Goal: Information Seeking & Learning: Learn about a topic

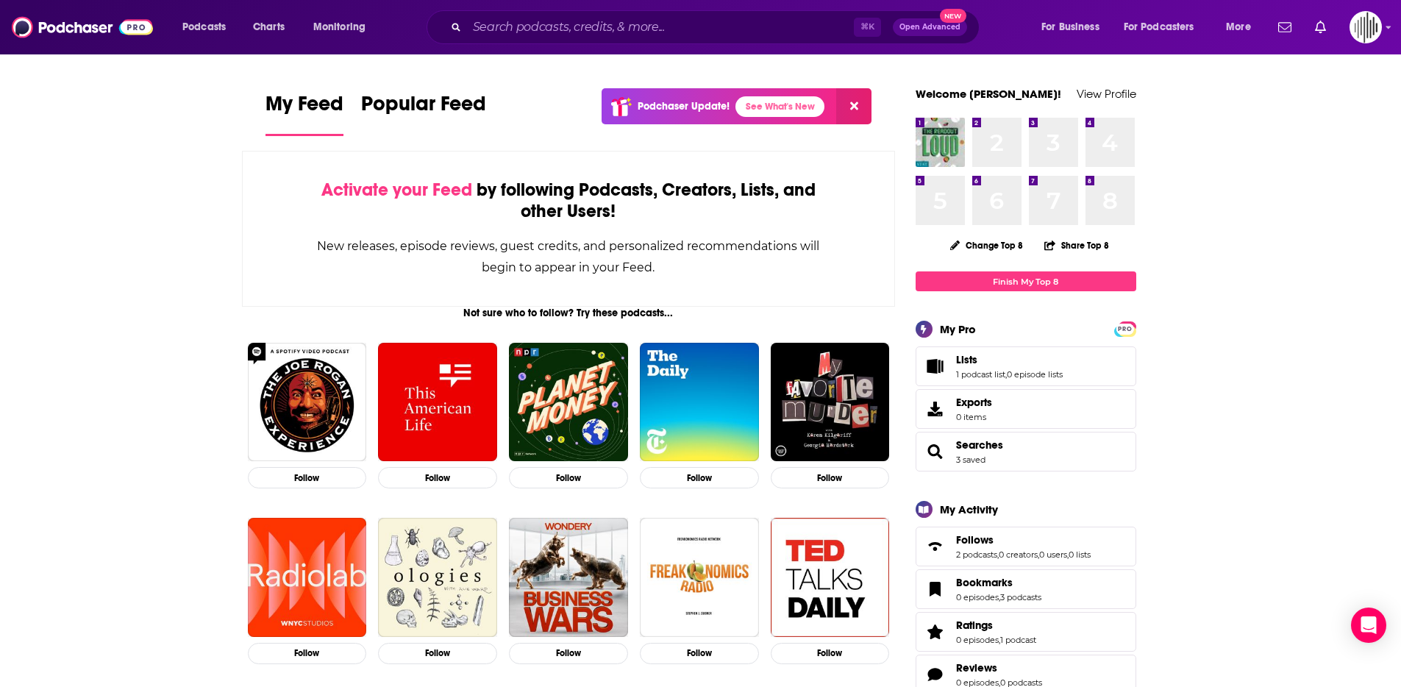
click at [476, 10] on div "⌘ K Open Advanced New" at bounding box center [703, 27] width 553 height 34
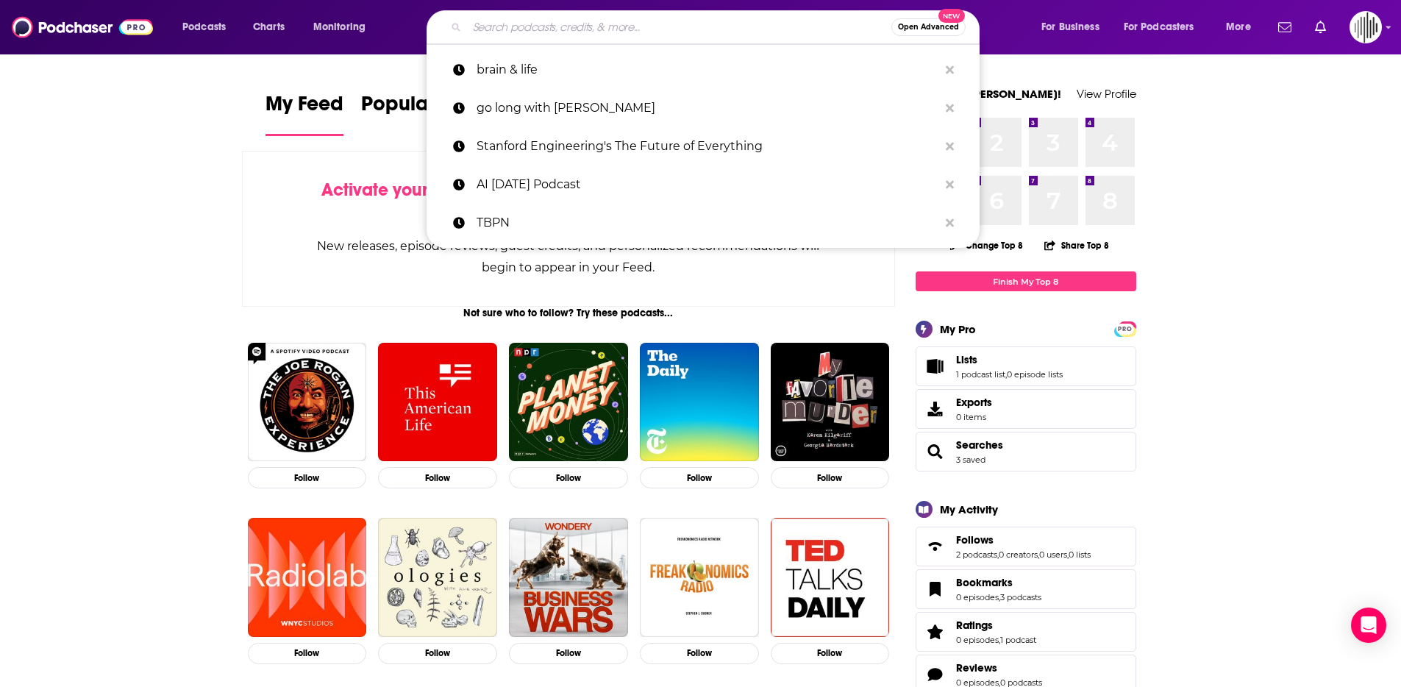
click at [476, 36] on input "Search podcasts, credits, & more..." at bounding box center [679, 27] width 424 height 24
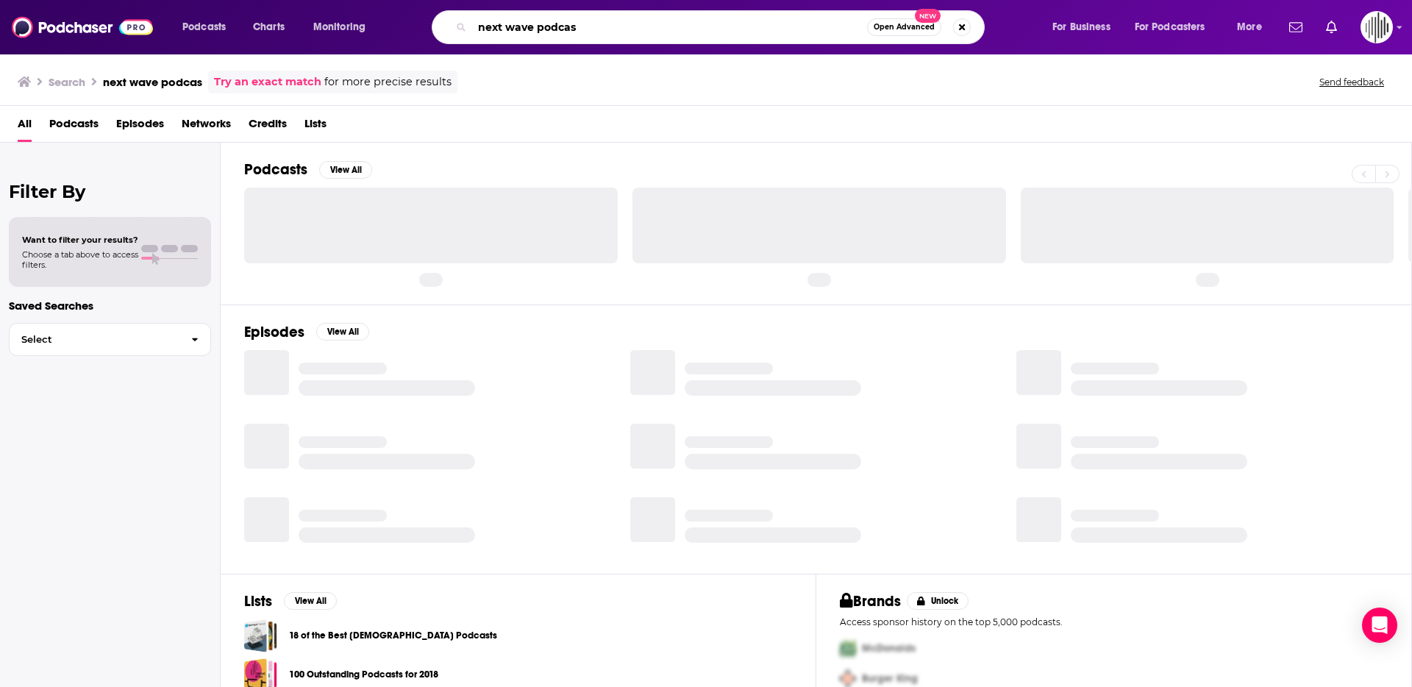
click at [570, 25] on input "next wave podcas" at bounding box center [669, 27] width 395 height 24
type input "next wave"
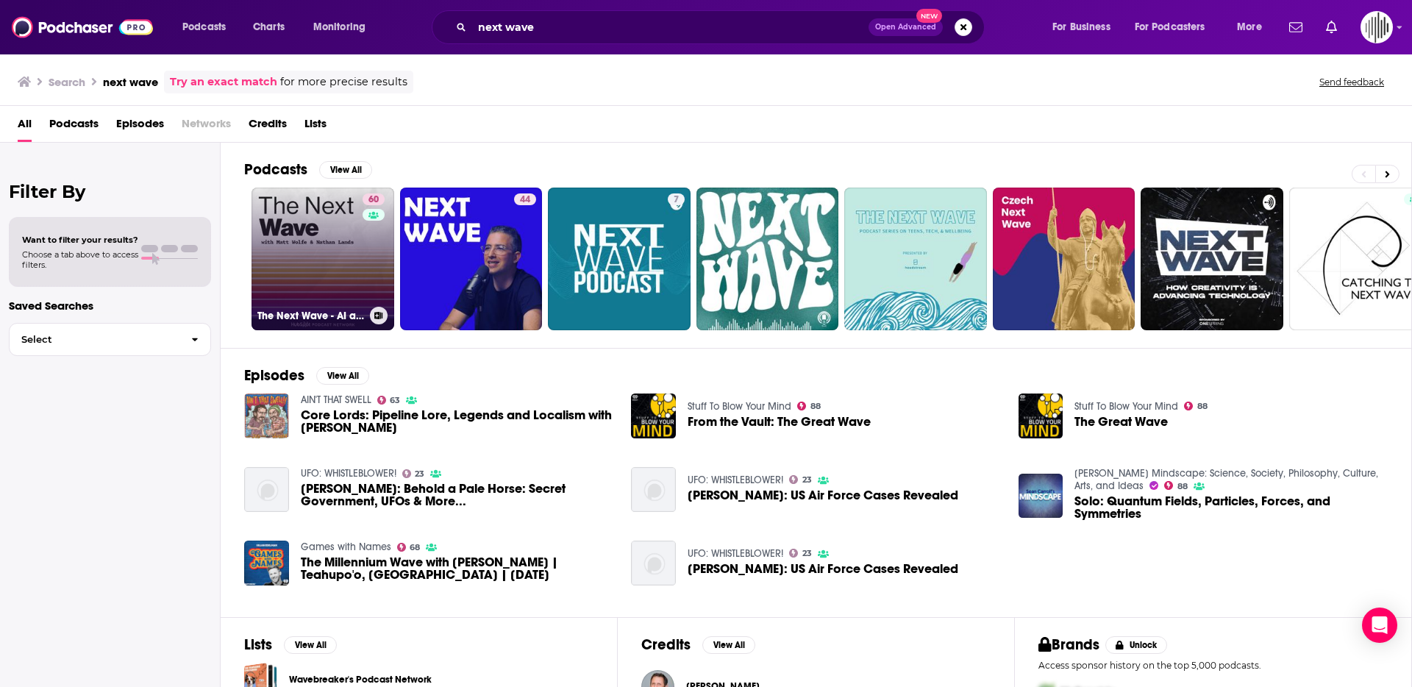
click at [301, 243] on link "60 The Next Wave - AI and The Future of Technology" at bounding box center [323, 259] width 143 height 143
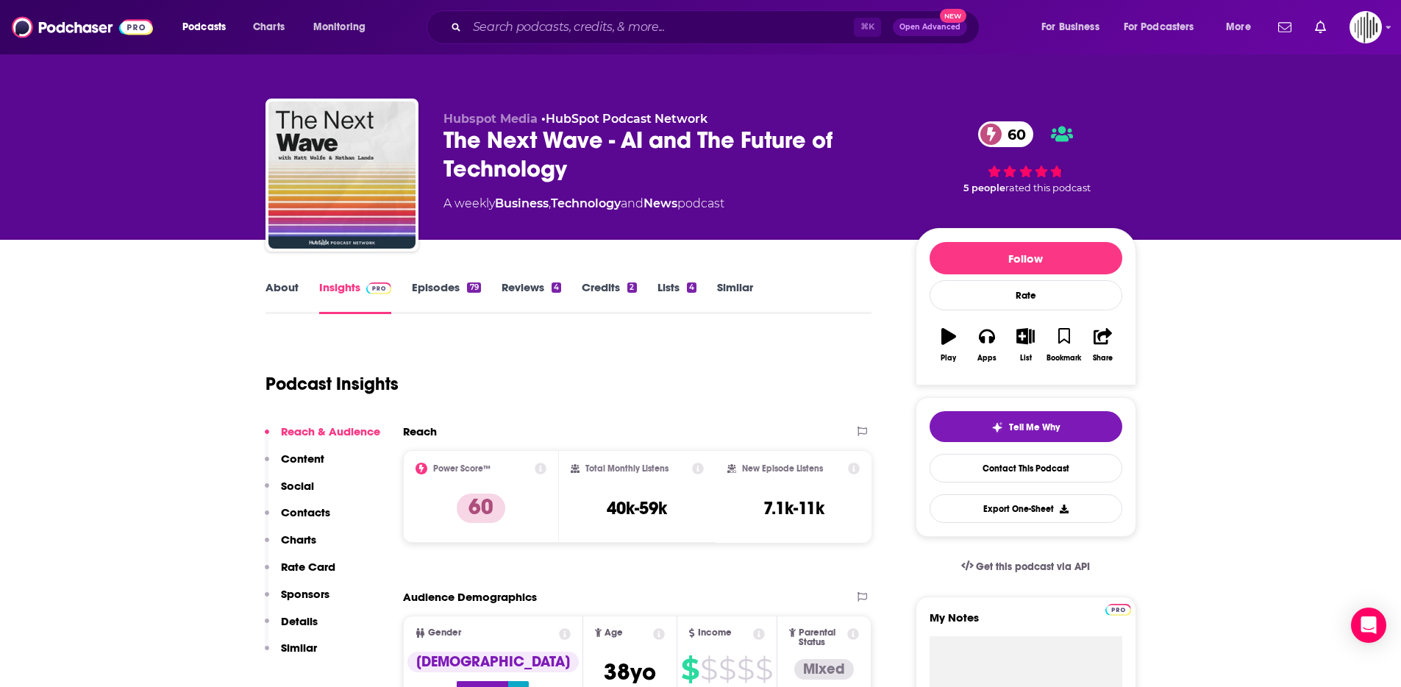
click at [529, 355] on div "Podcast Insights" at bounding box center [563, 375] width 595 height 75
